Goal: Task Accomplishment & Management: Manage account settings

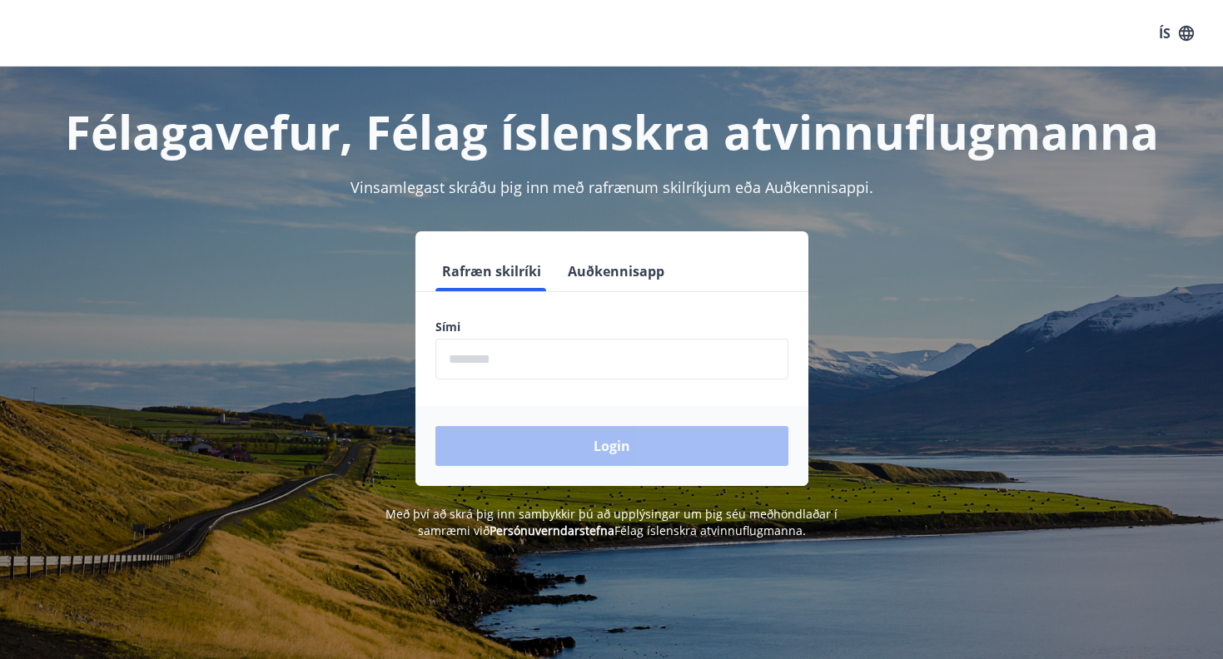
click at [515, 348] on input "phone" at bounding box center [611, 359] width 353 height 41
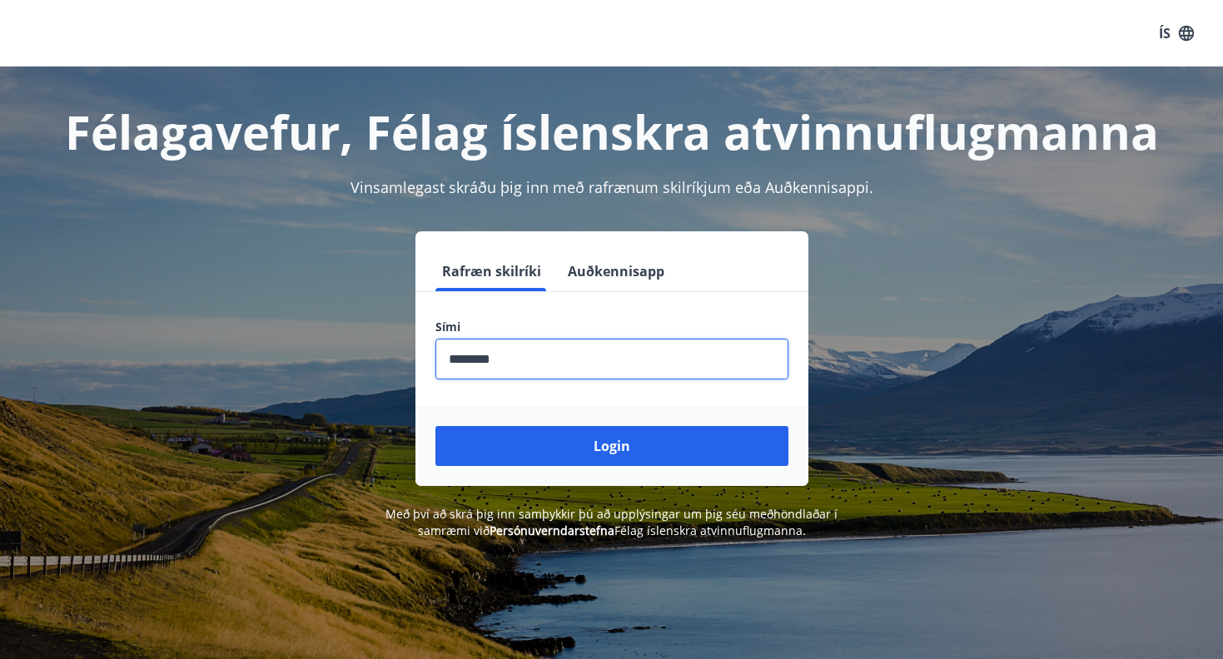
type input "********"
click at [611, 446] on button "Login" at bounding box center [611, 446] width 353 height 40
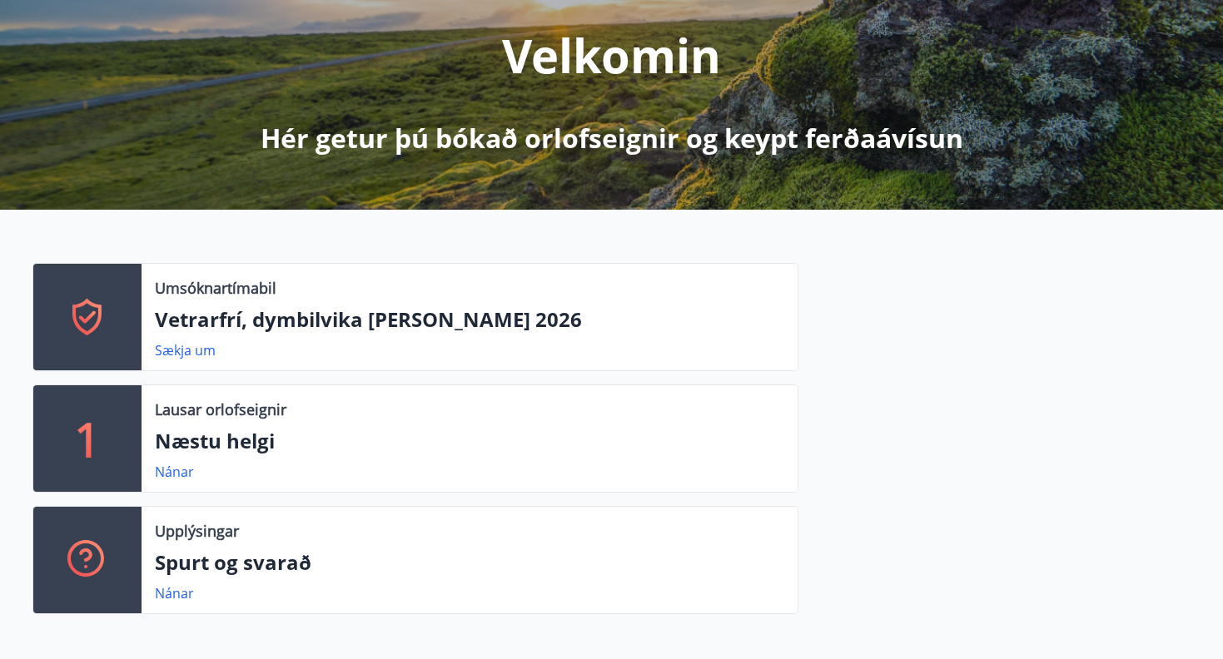
scroll to position [206, 0]
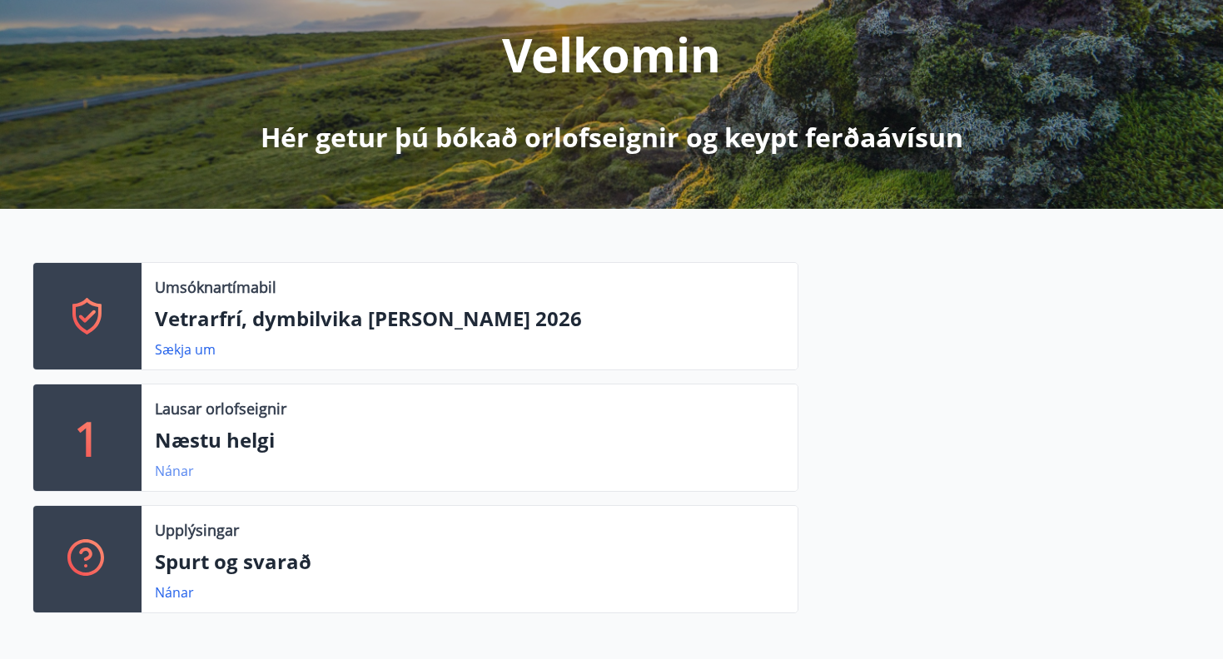
click at [174, 475] on link "Nánar" at bounding box center [174, 471] width 39 height 18
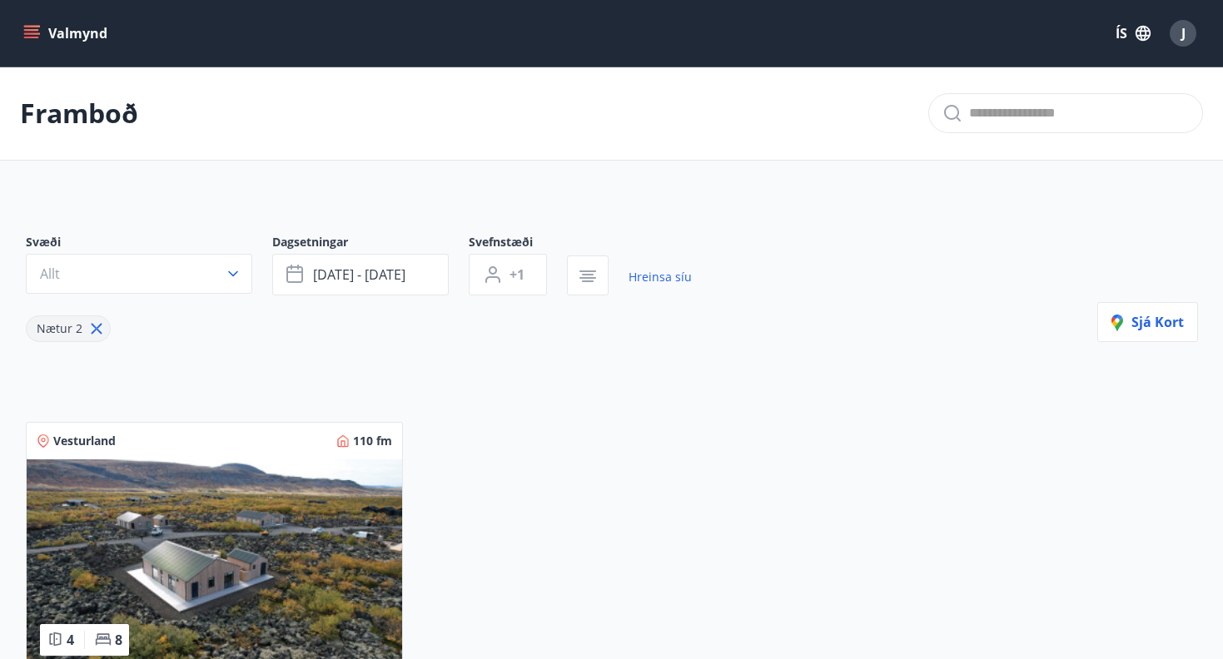
click at [51, 50] on div "Valmynd ÍS J" at bounding box center [611, 33] width 1183 height 40
click at [39, 35] on icon "menu" at bounding box center [31, 33] width 17 height 17
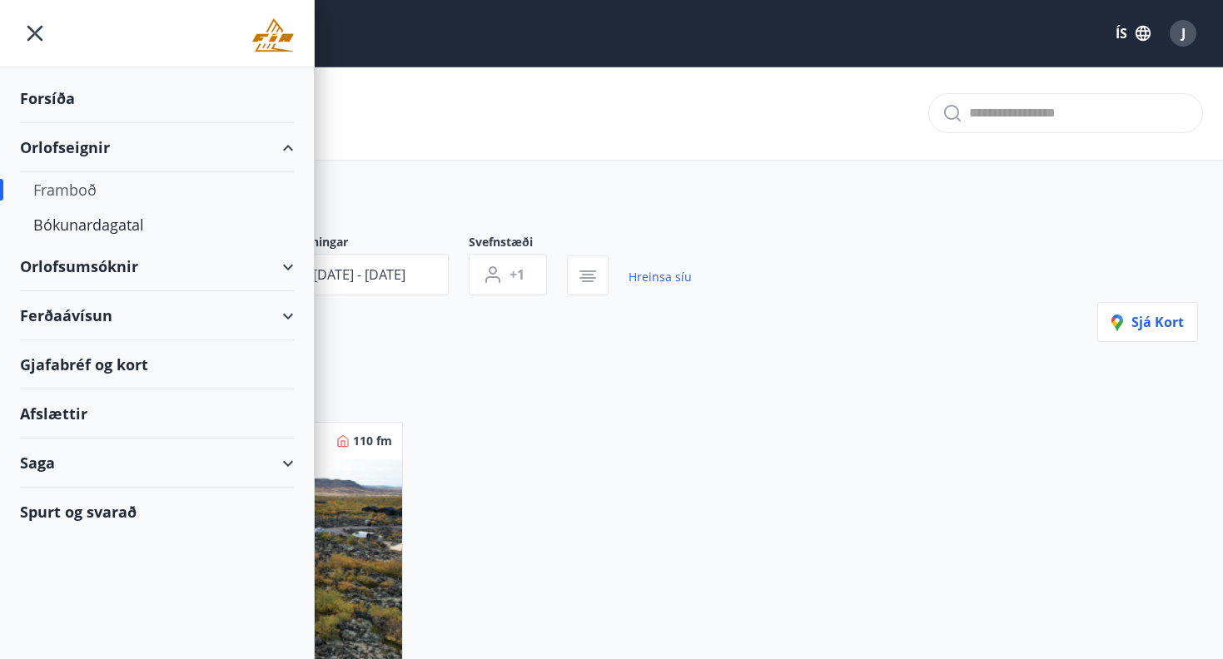
click at [84, 104] on div "Forsíða" at bounding box center [157, 98] width 274 height 49
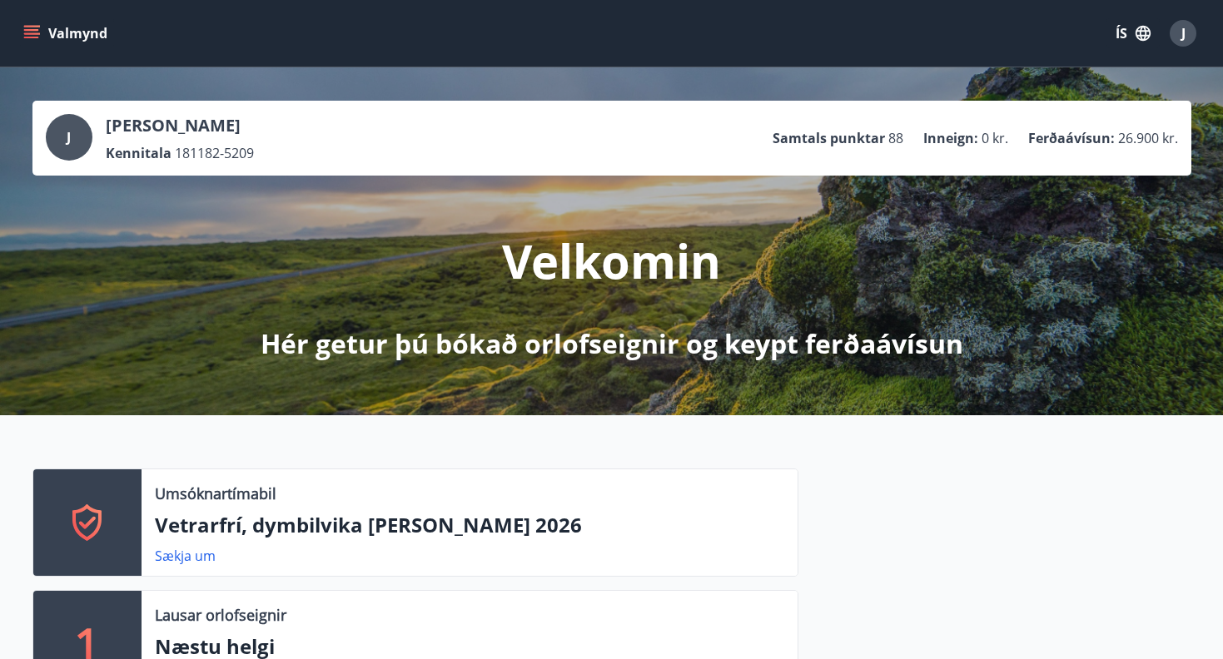
click at [1181, 39] on span "J" at bounding box center [1183, 33] width 4 height 18
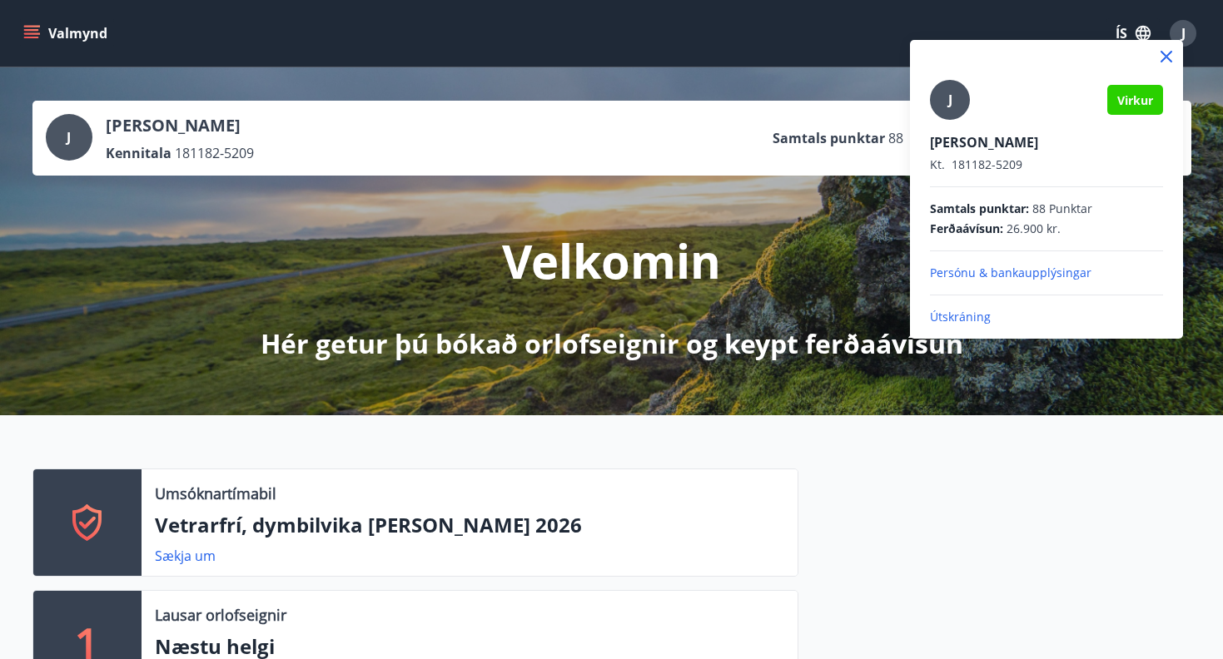
click at [960, 311] on p "Útskráning" at bounding box center [1046, 317] width 233 height 17
